Goal: Task Accomplishment & Management: Complete application form

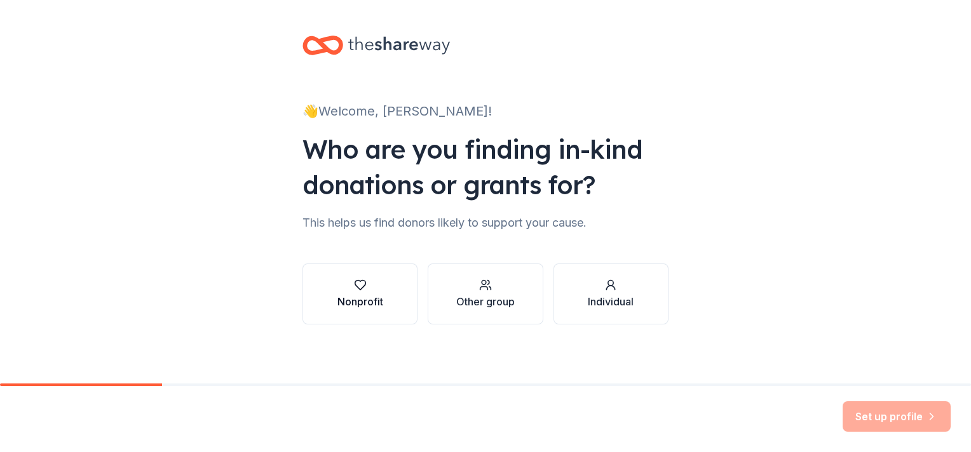
click at [360, 281] on icon "button" at bounding box center [359, 286] width 11 height 10
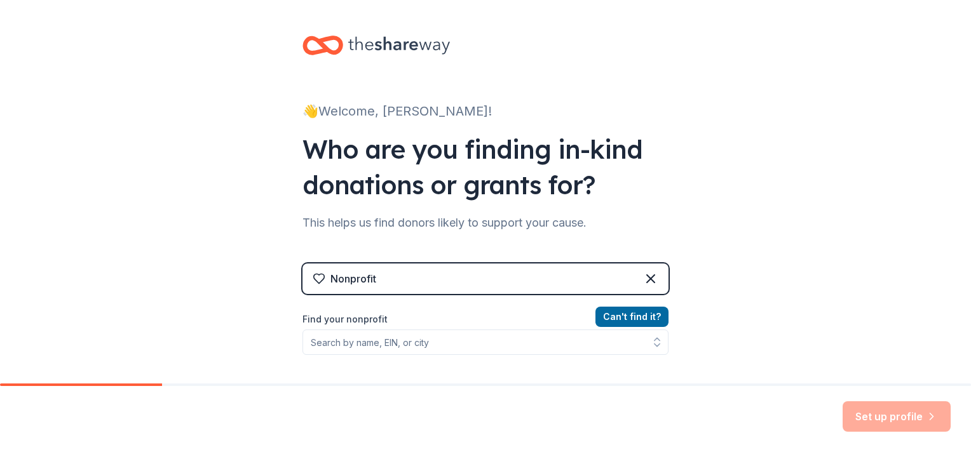
click at [356, 277] on div "Nonprofit" at bounding box center [353, 278] width 46 height 15
click at [367, 276] on div "Nonprofit" at bounding box center [353, 278] width 46 height 15
click at [414, 279] on div "Nonprofit" at bounding box center [485, 279] width 366 height 30
click at [400, 280] on div "Nonprofit" at bounding box center [485, 279] width 366 height 30
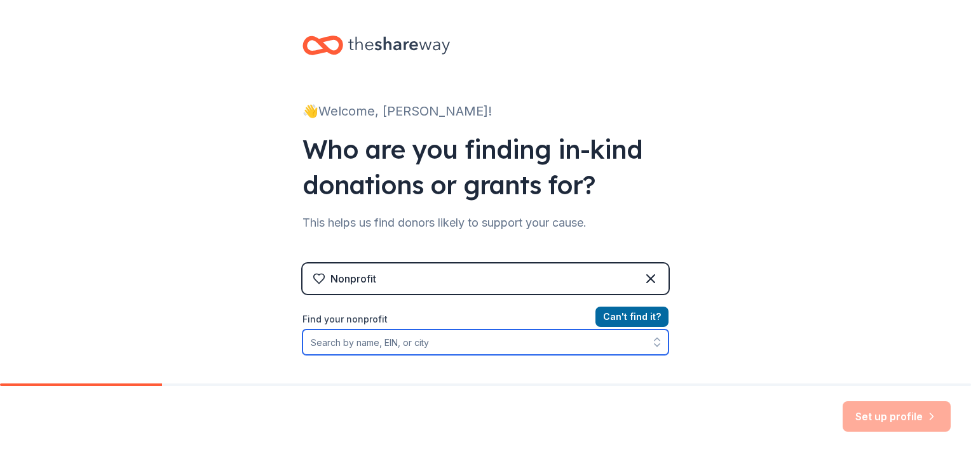
click at [416, 341] on input "Find your nonprofit" at bounding box center [485, 342] width 366 height 25
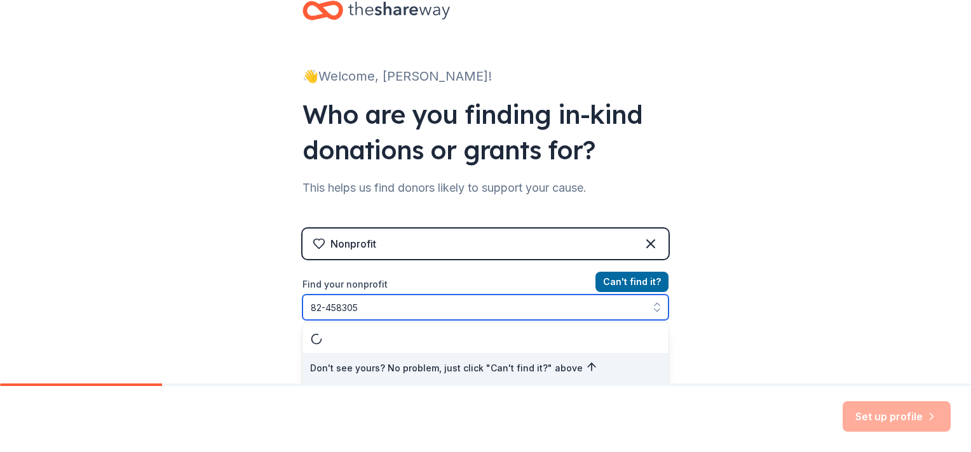
type input "[US_EMPLOYER_IDENTIFICATION_NUMBER]"
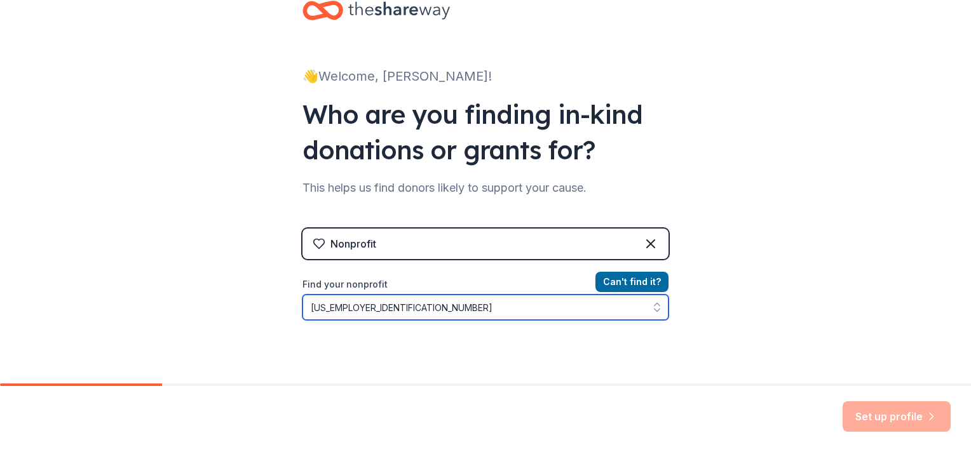
click at [652, 304] on icon "button" at bounding box center [656, 307] width 13 height 13
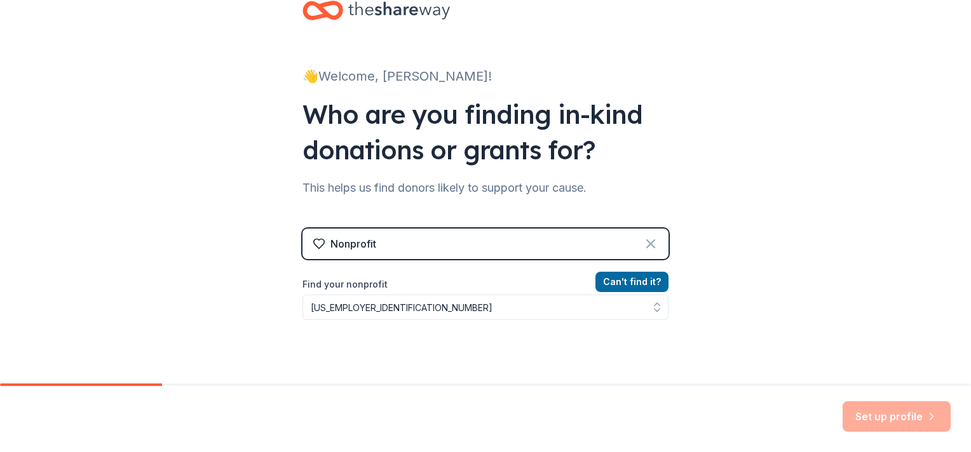
click at [643, 247] on icon at bounding box center [650, 243] width 15 height 15
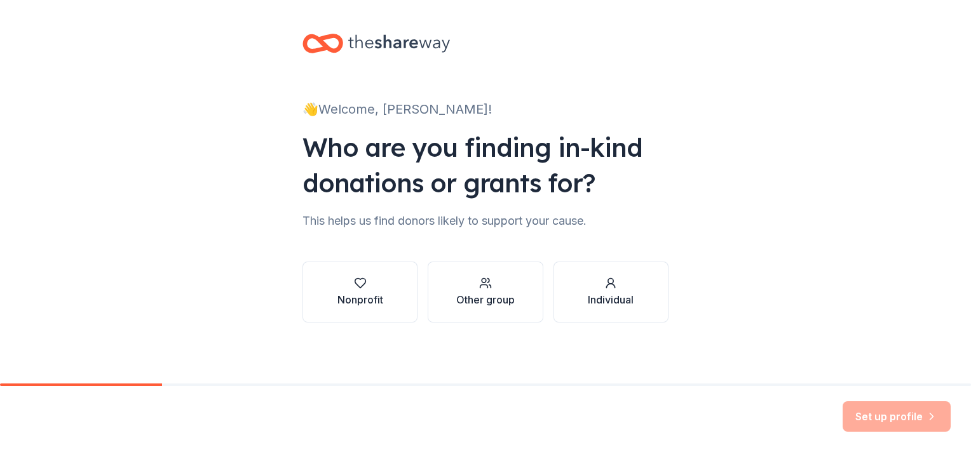
scroll to position [2, 0]
click at [361, 291] on div "Nonprofit" at bounding box center [360, 292] width 46 height 30
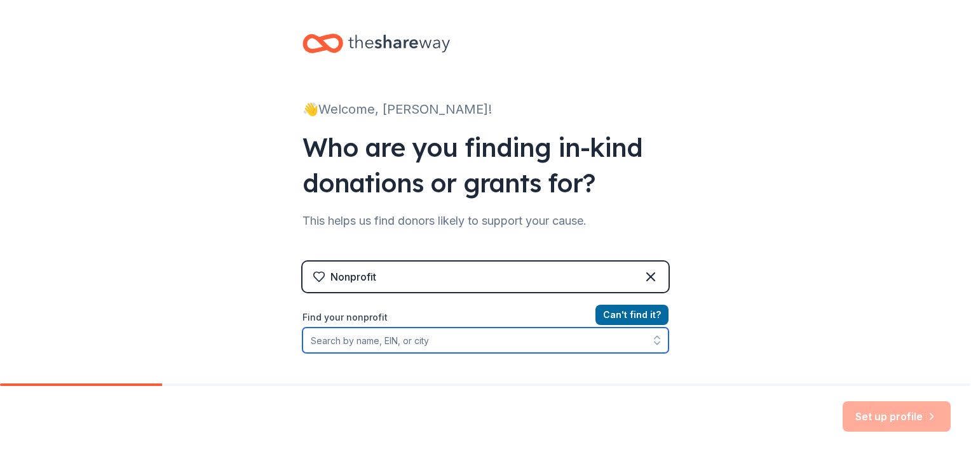
click at [419, 341] on input "Find your nonprofit" at bounding box center [485, 340] width 366 height 25
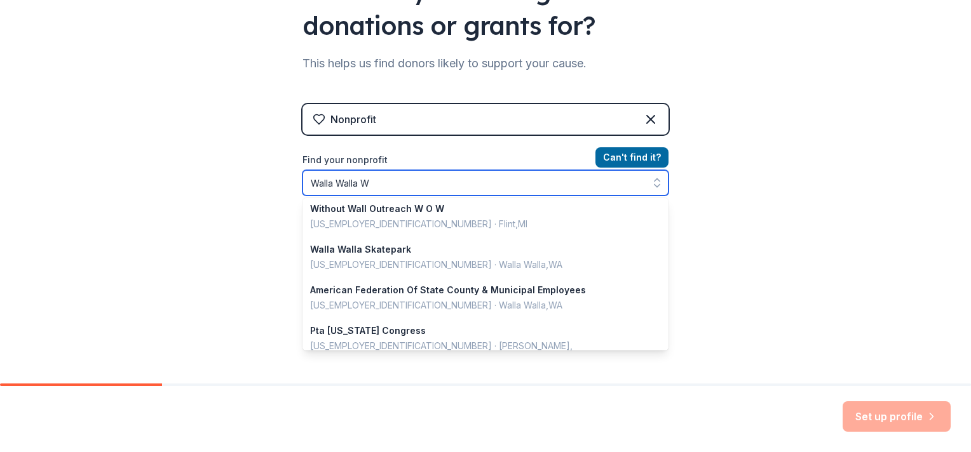
scroll to position [0, 0]
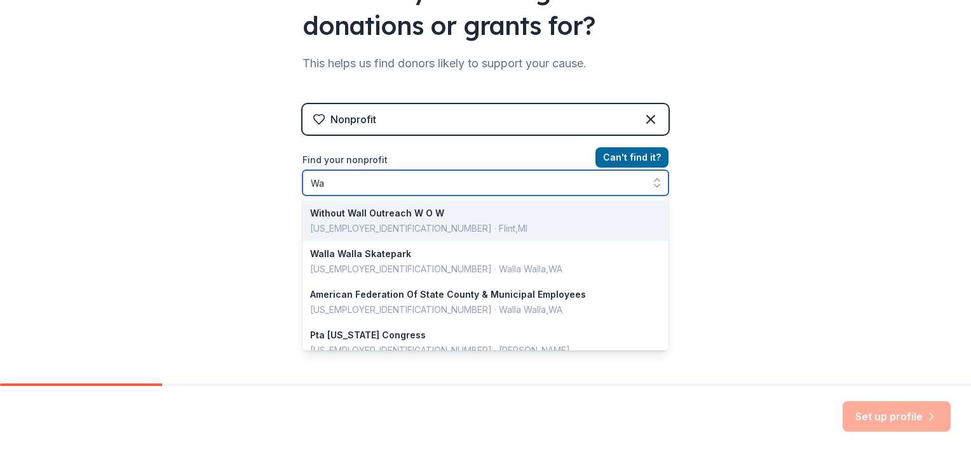
type input "W"
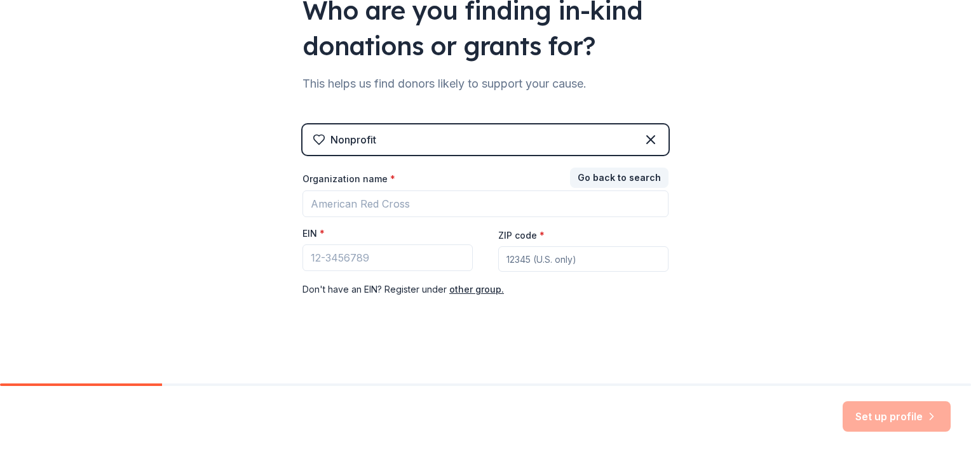
scroll to position [139, 0]
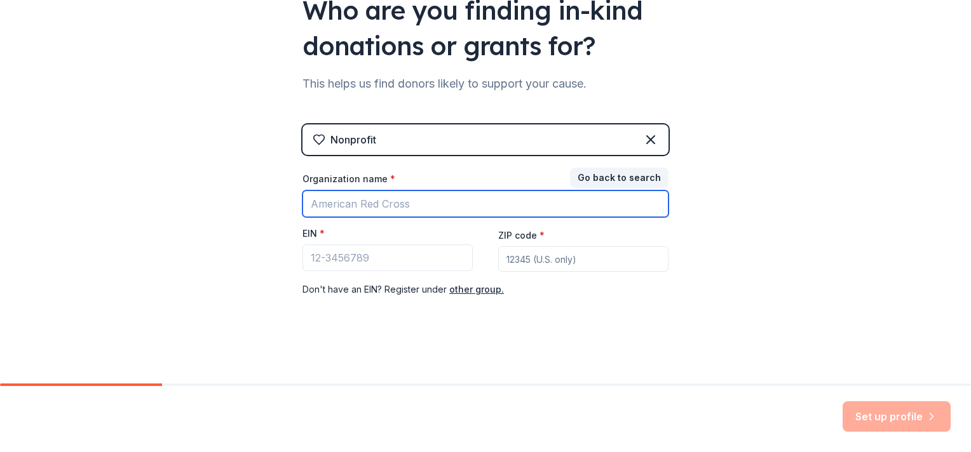
click at [353, 199] on input "Organization name *" at bounding box center [485, 204] width 366 height 27
type input "Hope Heals Walla Walla"
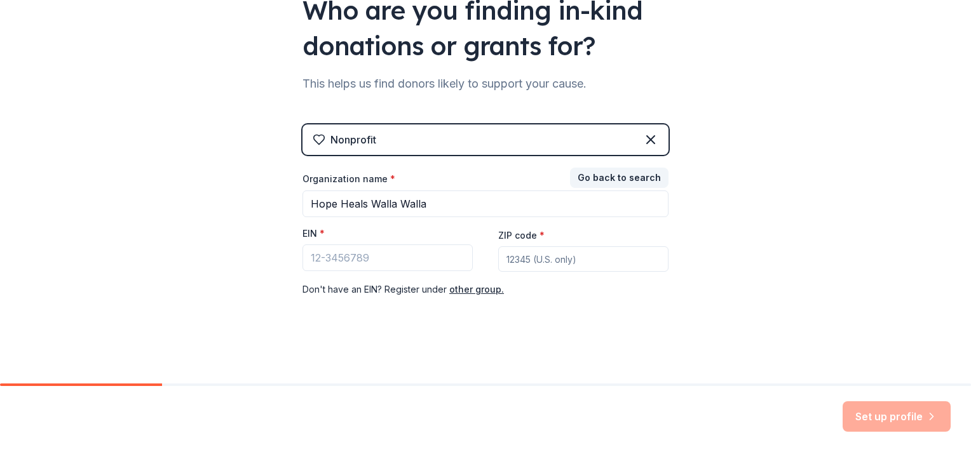
type input "99362"
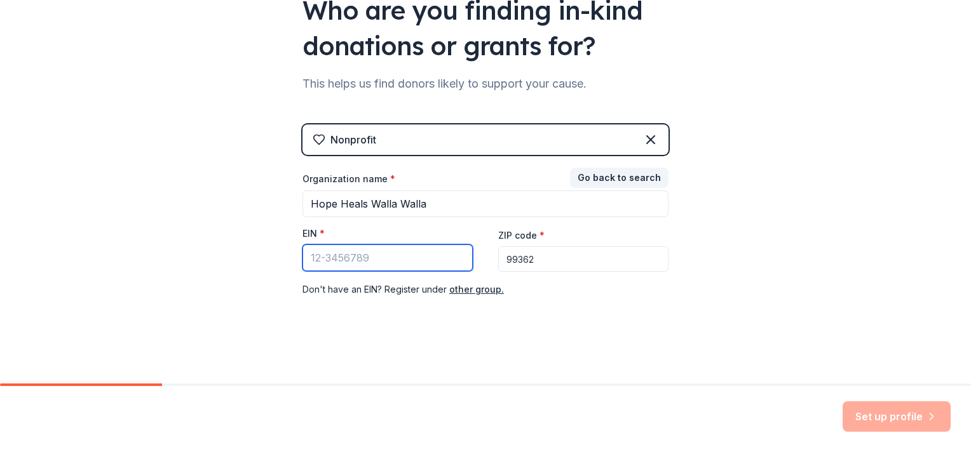
click at [373, 254] on input "EIN *" at bounding box center [387, 258] width 170 height 27
type input "[US_EMPLOYER_IDENTIFICATION_NUMBER]"
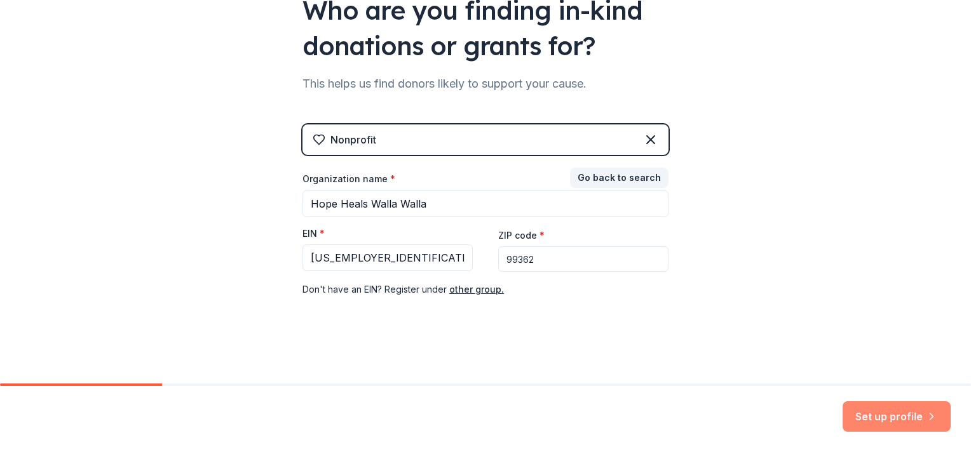
click at [893, 419] on button "Set up profile" at bounding box center [896, 416] width 108 height 30
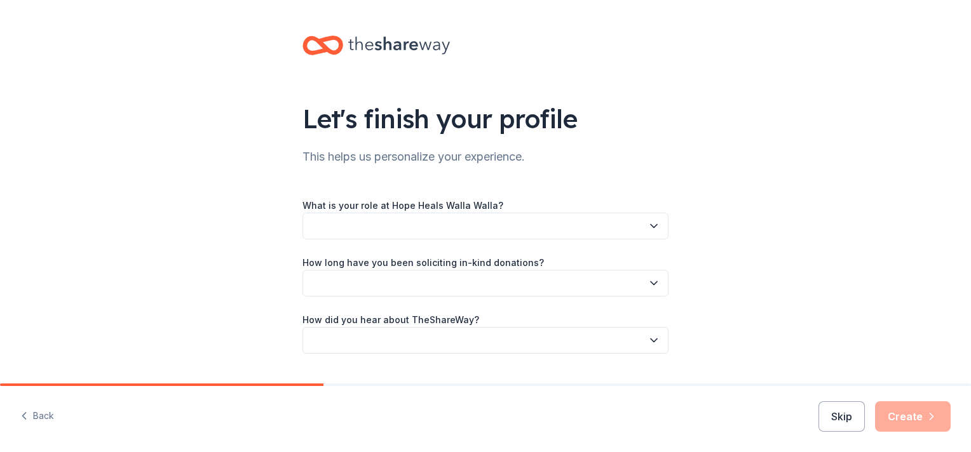
click at [353, 221] on button "button" at bounding box center [485, 226] width 366 height 27
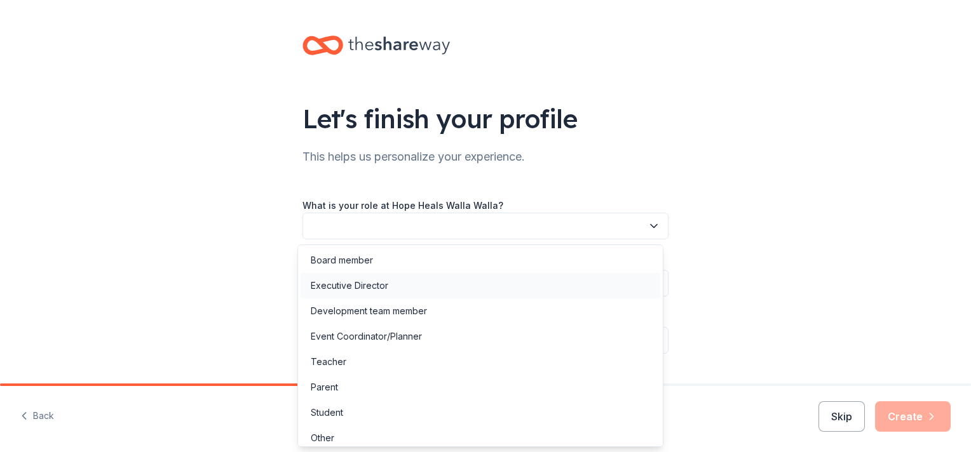
click at [375, 287] on div "Executive Director" at bounding box center [349, 285] width 77 height 15
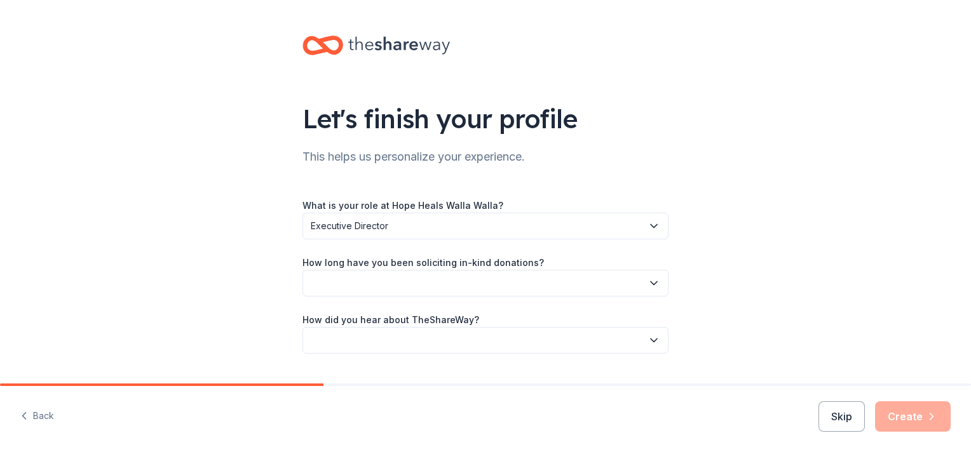
click at [657, 279] on button "button" at bounding box center [485, 283] width 366 height 27
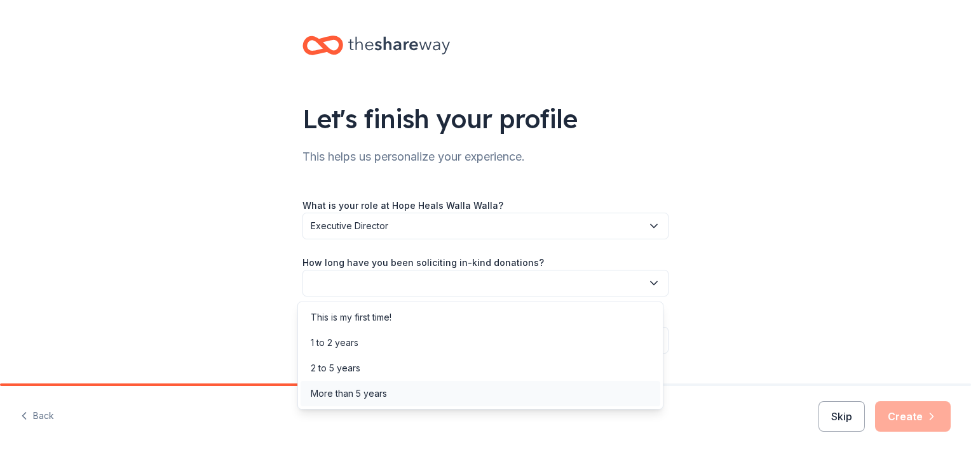
click at [396, 391] on div "More than 5 years" at bounding box center [480, 393] width 360 height 25
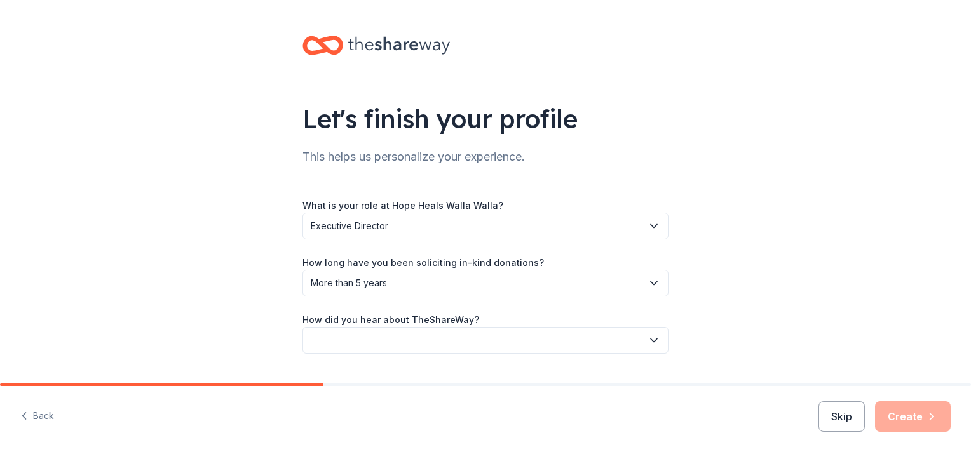
click at [344, 343] on button "button" at bounding box center [485, 340] width 366 height 27
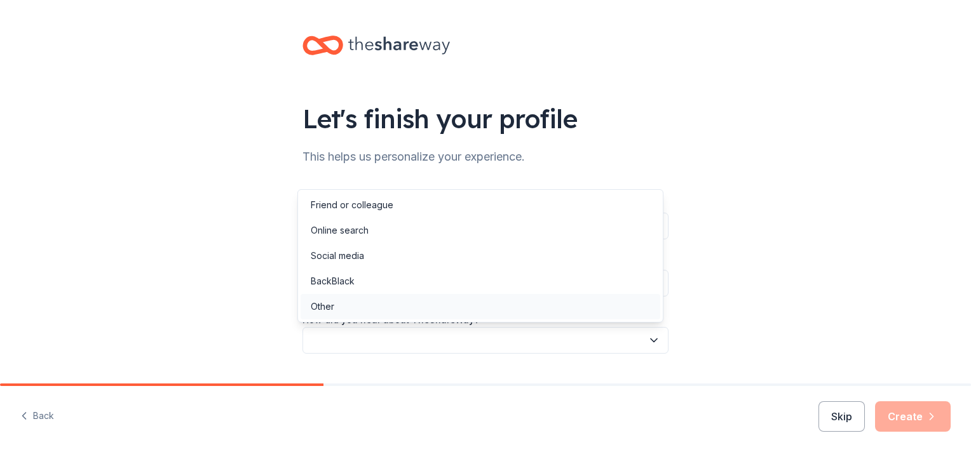
click at [339, 304] on div "Other" at bounding box center [480, 306] width 360 height 25
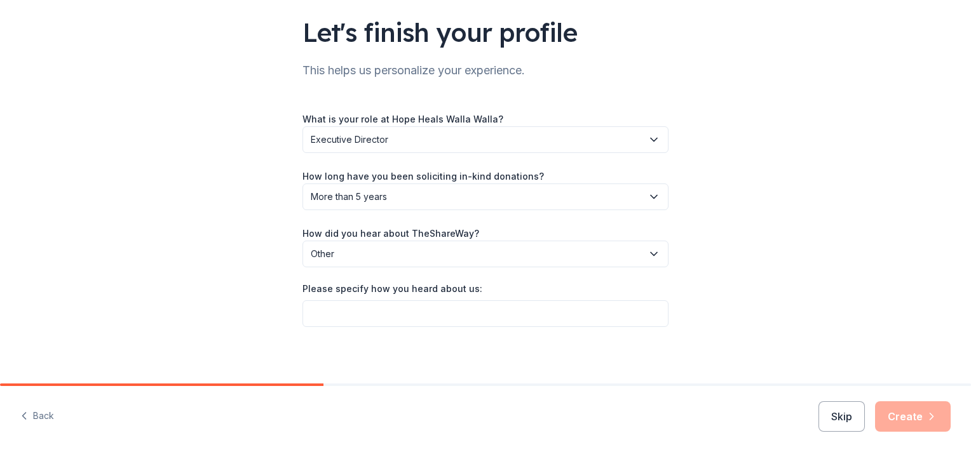
scroll to position [90, 0]
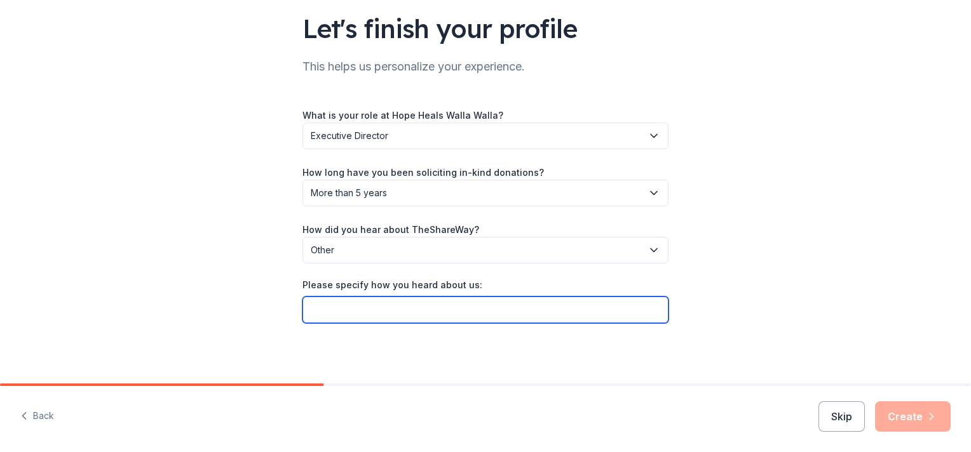
click at [335, 305] on input "Please specify how you heard about us:" at bounding box center [485, 310] width 366 height 27
type input "Home Depot"
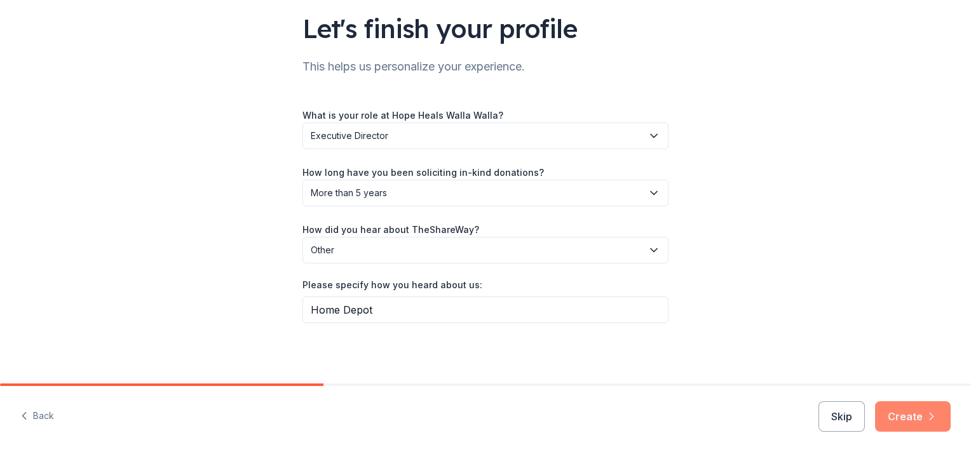
click at [915, 414] on button "Create" at bounding box center [913, 416] width 76 height 30
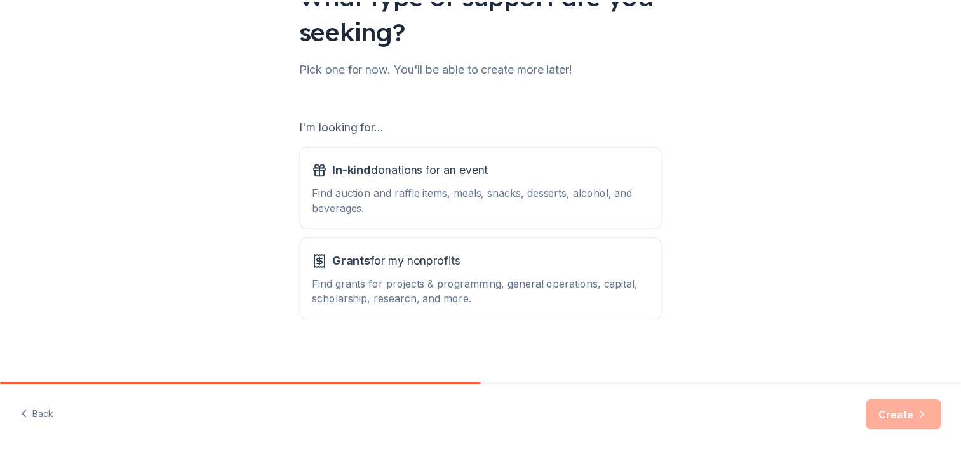
scroll to position [129, 0]
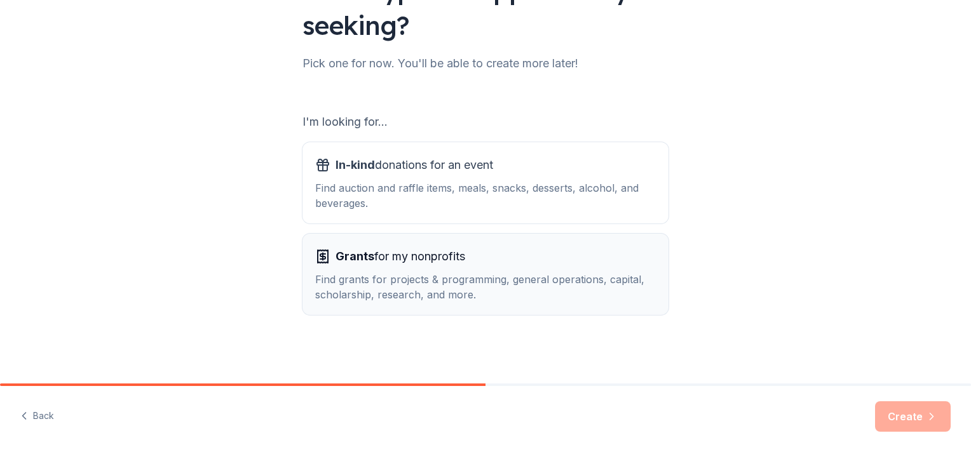
click at [462, 274] on div "Find grants for projects & programming, general operations, capital, scholarshi…" at bounding box center [485, 287] width 340 height 30
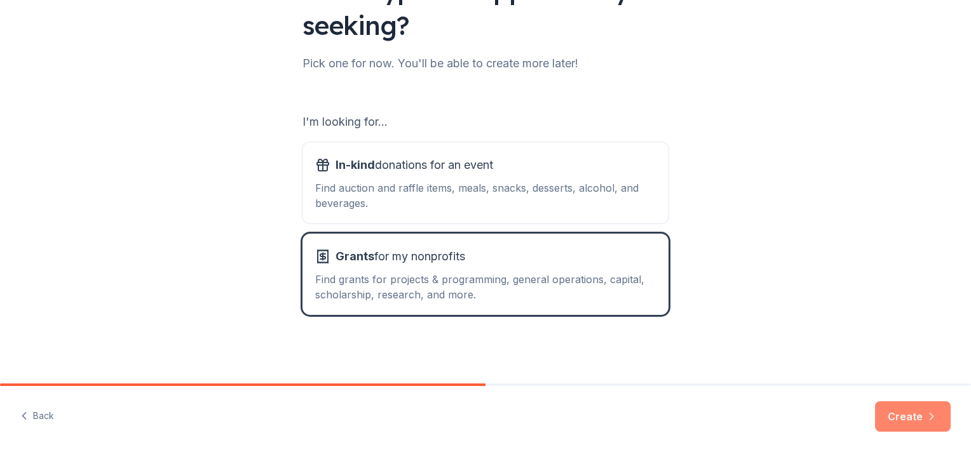
click at [915, 412] on button "Create" at bounding box center [913, 416] width 76 height 30
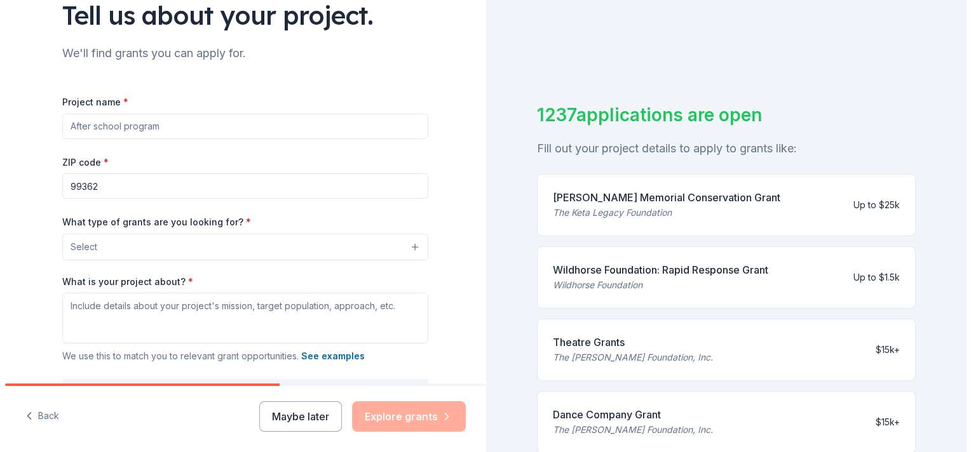
scroll to position [102, 0]
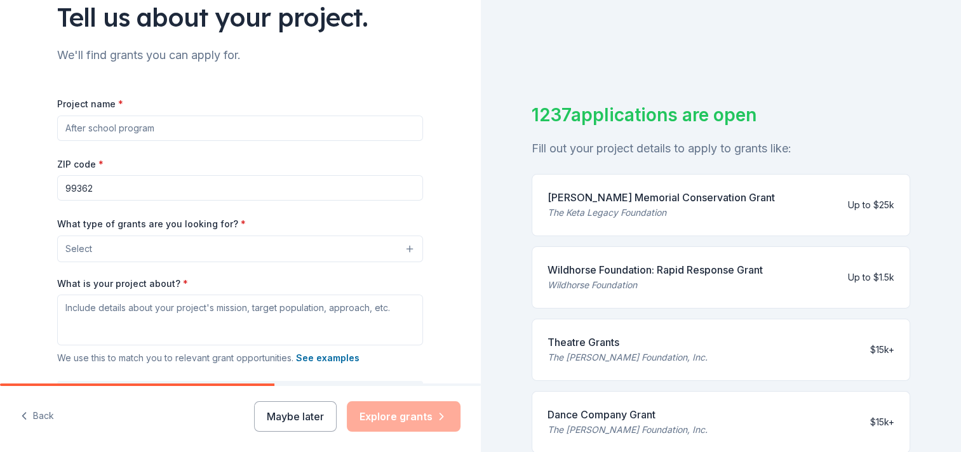
click at [401, 245] on button "Select" at bounding box center [240, 249] width 366 height 27
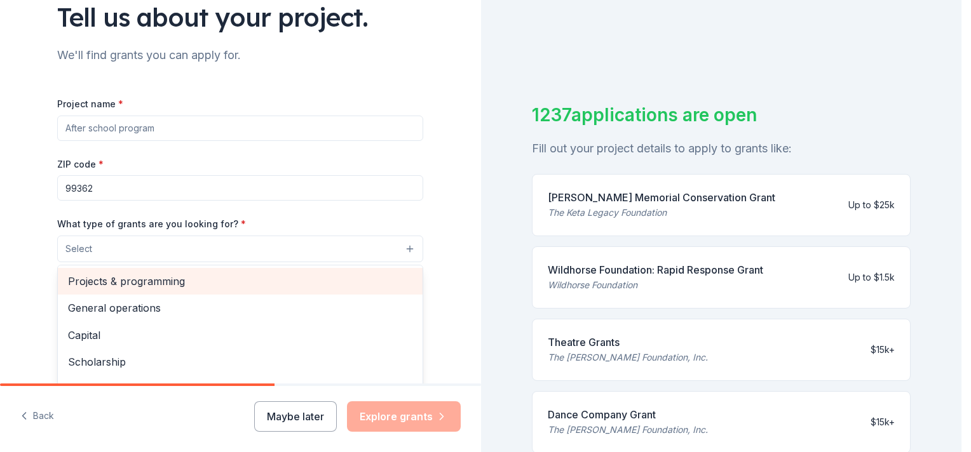
click at [82, 279] on span "Projects & programming" at bounding box center [240, 281] width 344 height 17
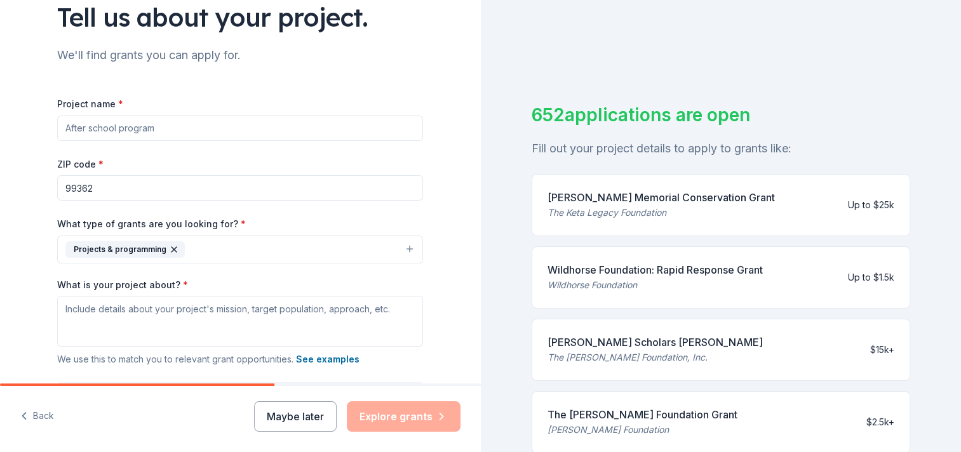
click at [98, 125] on input "Project name *" at bounding box center [240, 128] width 366 height 25
type input "Setting up a new ware house space to house our care package items"
click at [407, 246] on button "Projects & programming" at bounding box center [240, 250] width 366 height 28
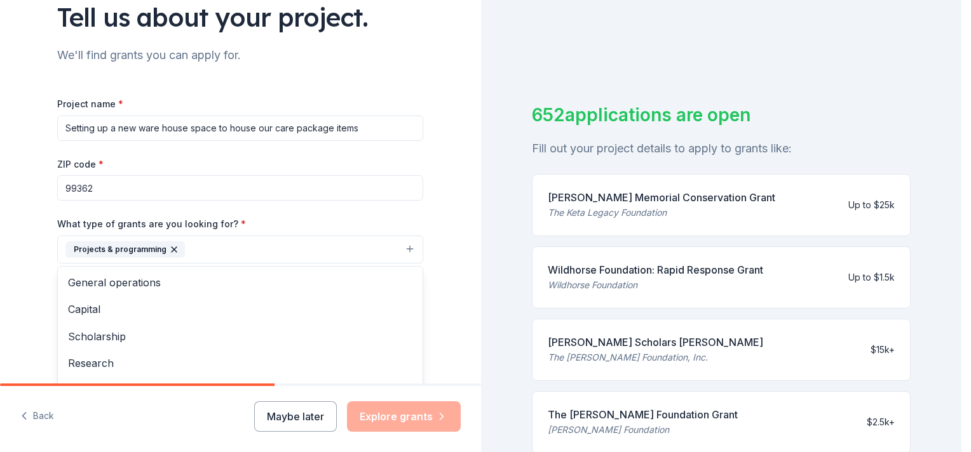
click at [119, 283] on span "General operations" at bounding box center [240, 282] width 344 height 17
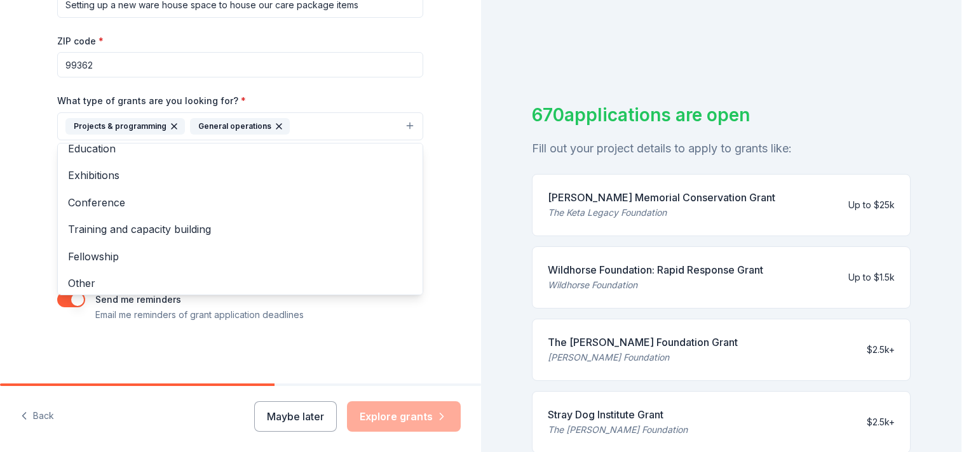
scroll to position [96, 0]
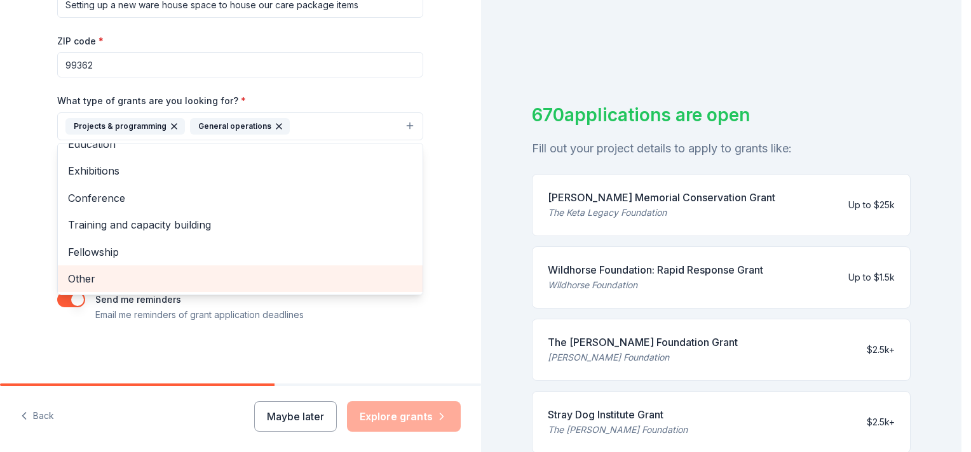
click at [79, 277] on span "Other" at bounding box center [240, 279] width 344 height 17
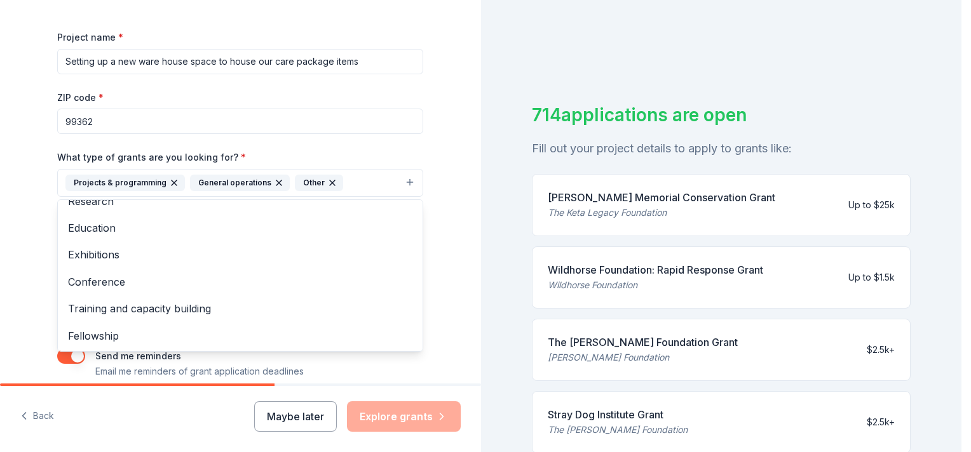
scroll to position [165, 0]
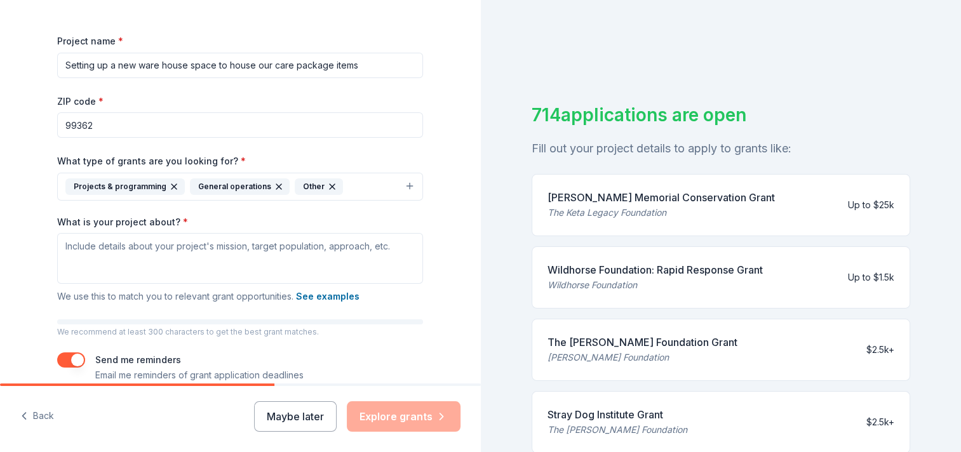
click at [30, 279] on div "Tell us about your project. We'll find grants you can apply for. Project name *…" at bounding box center [240, 139] width 481 height 609
click at [91, 274] on textarea "What is your project about? *" at bounding box center [240, 258] width 366 height 51
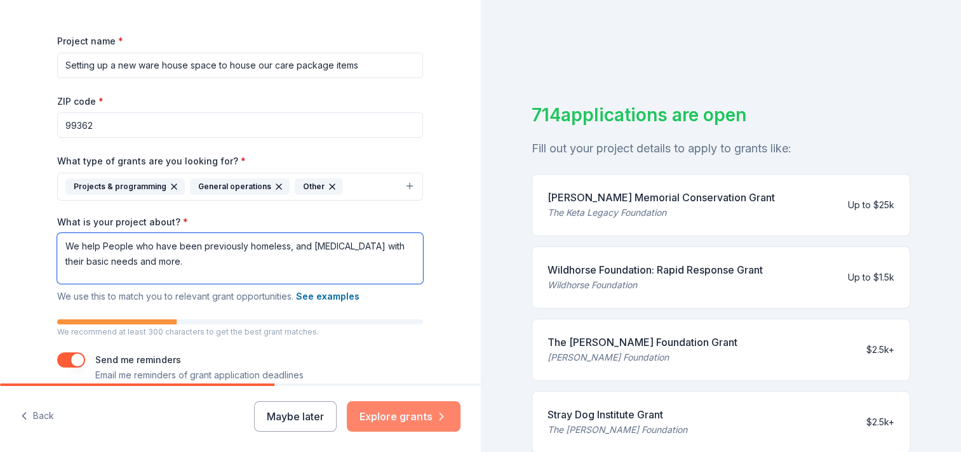
type textarea "We help People who have been previously homeless, and [MEDICAL_DATA] with their…"
click at [407, 409] on button "Explore grants" at bounding box center [404, 416] width 114 height 30
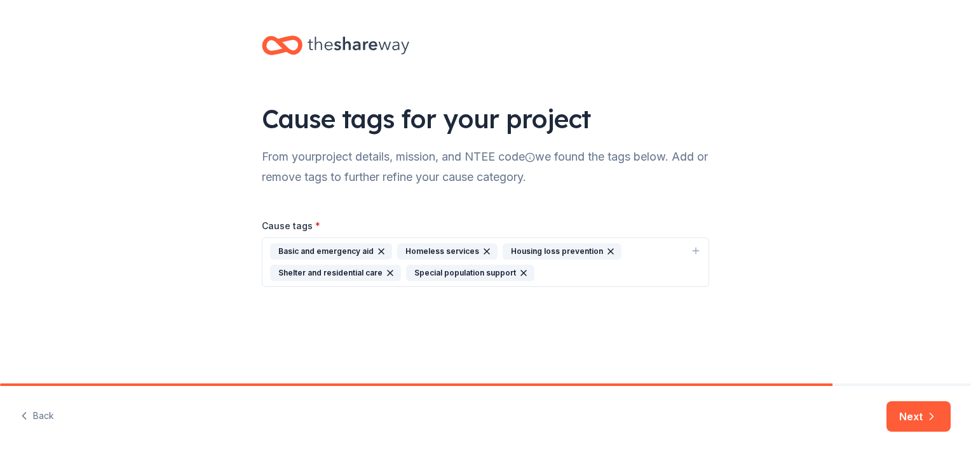
click at [75, 76] on div "Cause tags for your project From your project details, mission, and NTEE code w…" at bounding box center [485, 174] width 971 height 348
click at [915, 419] on button "Next" at bounding box center [918, 416] width 64 height 30
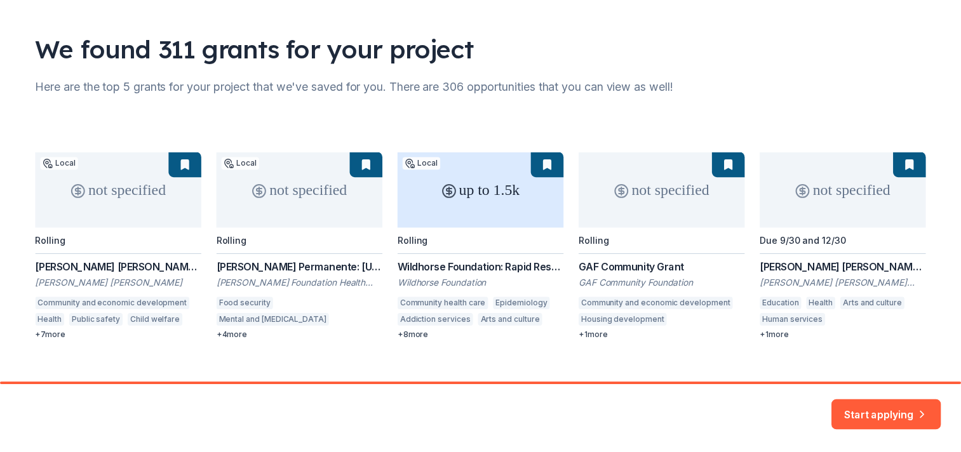
scroll to position [54, 0]
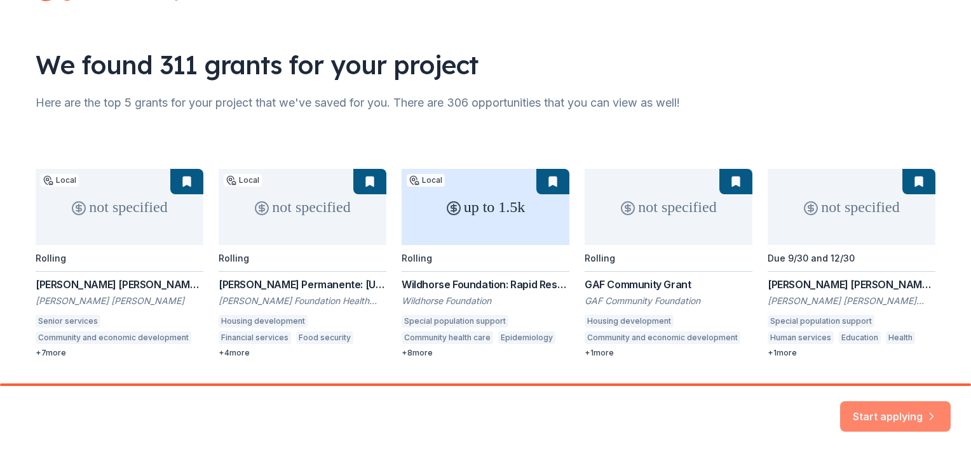
click at [887, 402] on button "Start applying" at bounding box center [895, 409] width 111 height 30
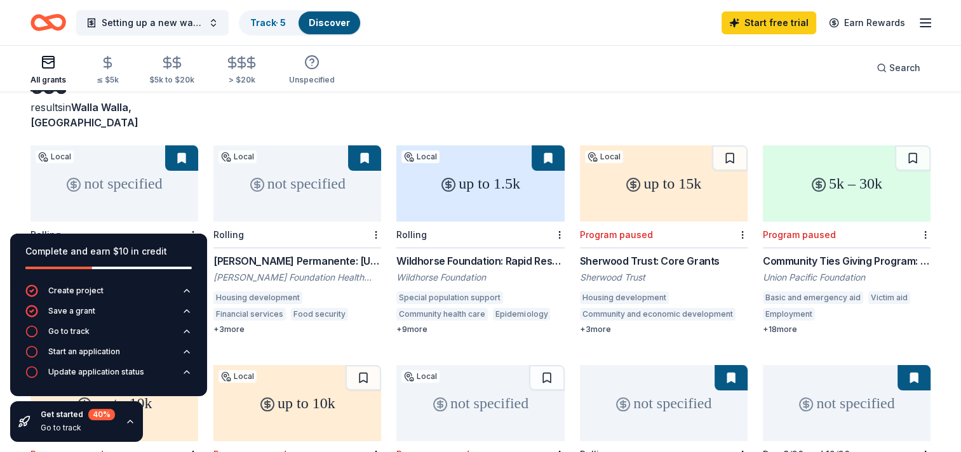
scroll to position [93, 0]
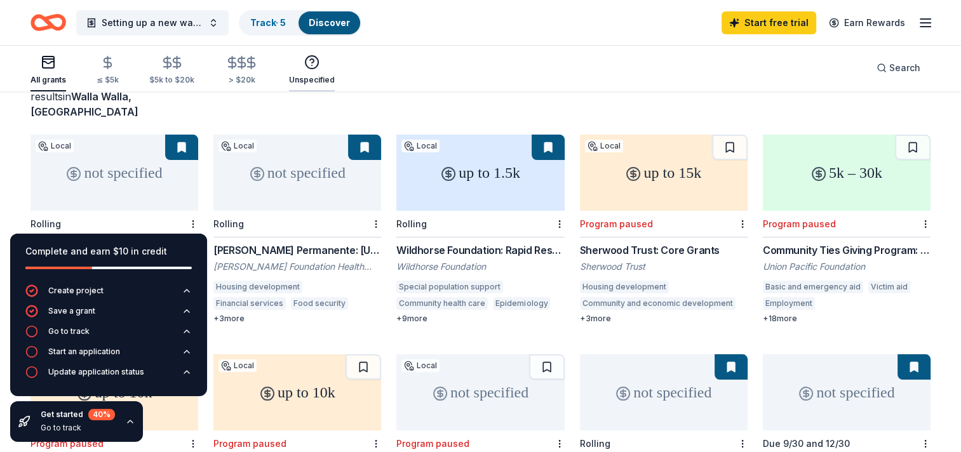
click at [311, 72] on div "Unspecified" at bounding box center [312, 70] width 46 height 30
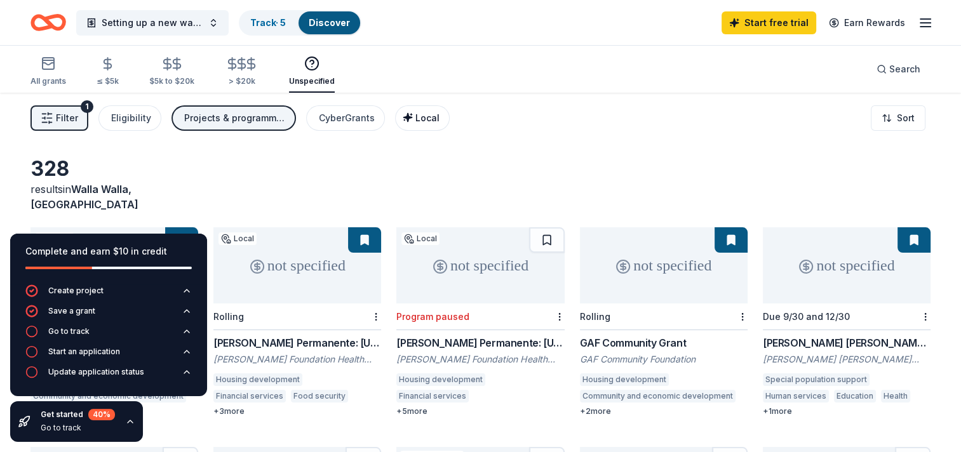
click at [417, 115] on span "Local" at bounding box center [427, 117] width 24 height 11
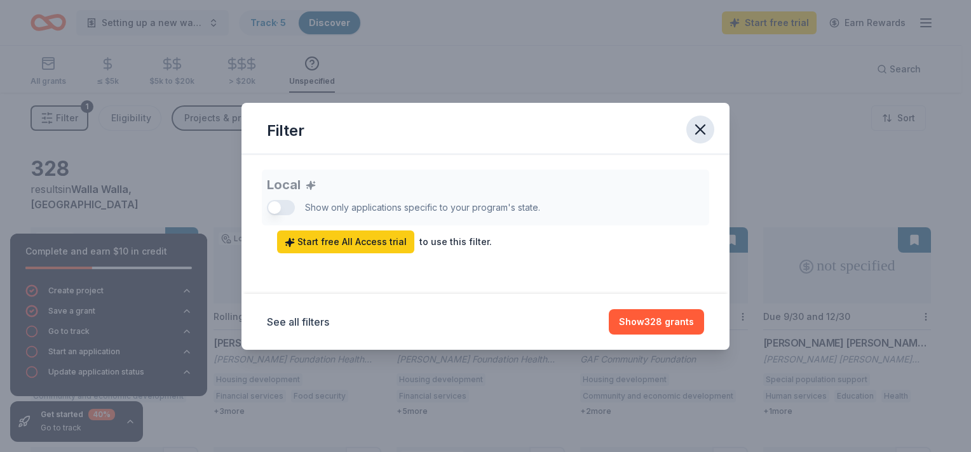
click at [697, 117] on button "button" at bounding box center [700, 130] width 28 height 28
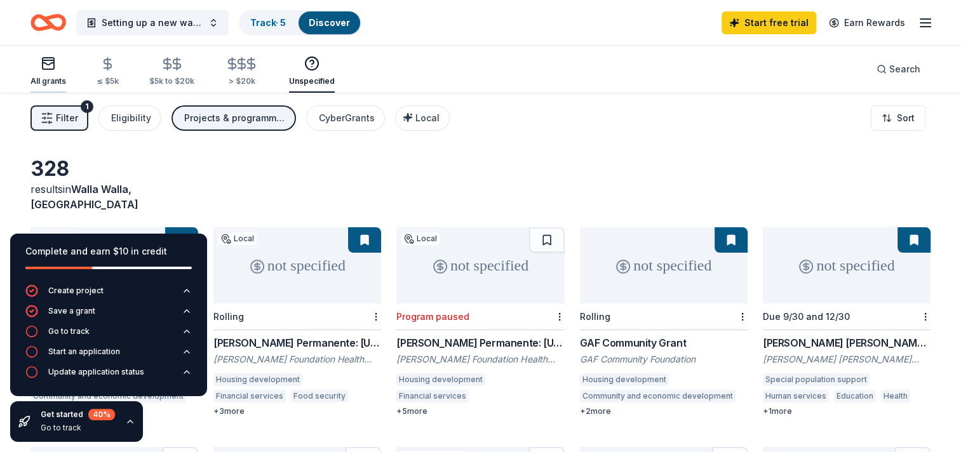
click at [49, 69] on rect "button" at bounding box center [48, 63] width 11 height 11
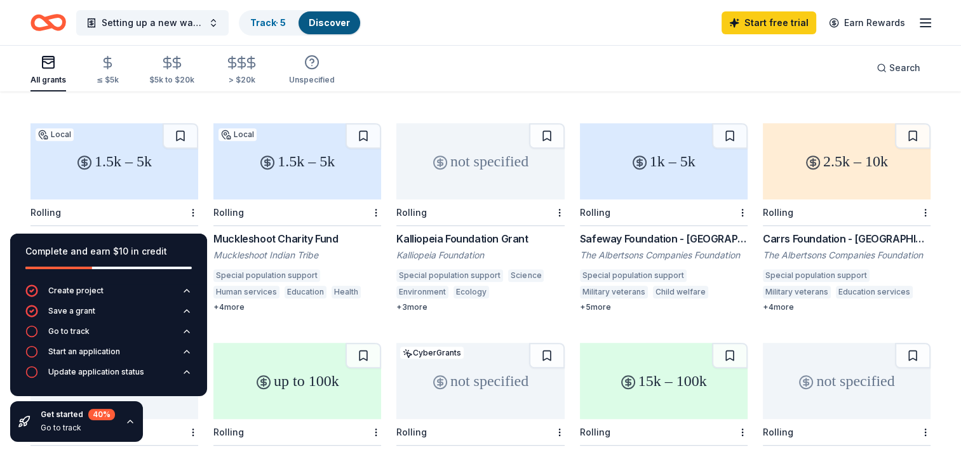
scroll to position [543, 0]
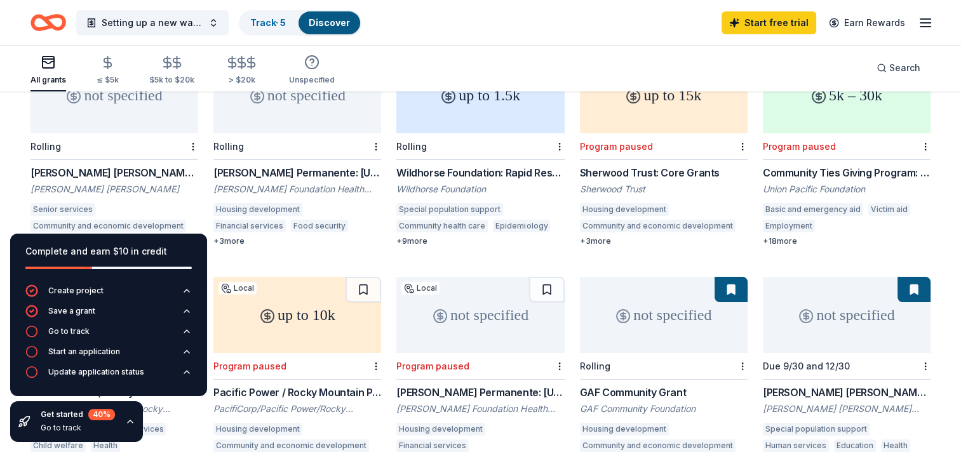
scroll to position [0, 0]
